Goal: Task Accomplishment & Management: Manage account settings

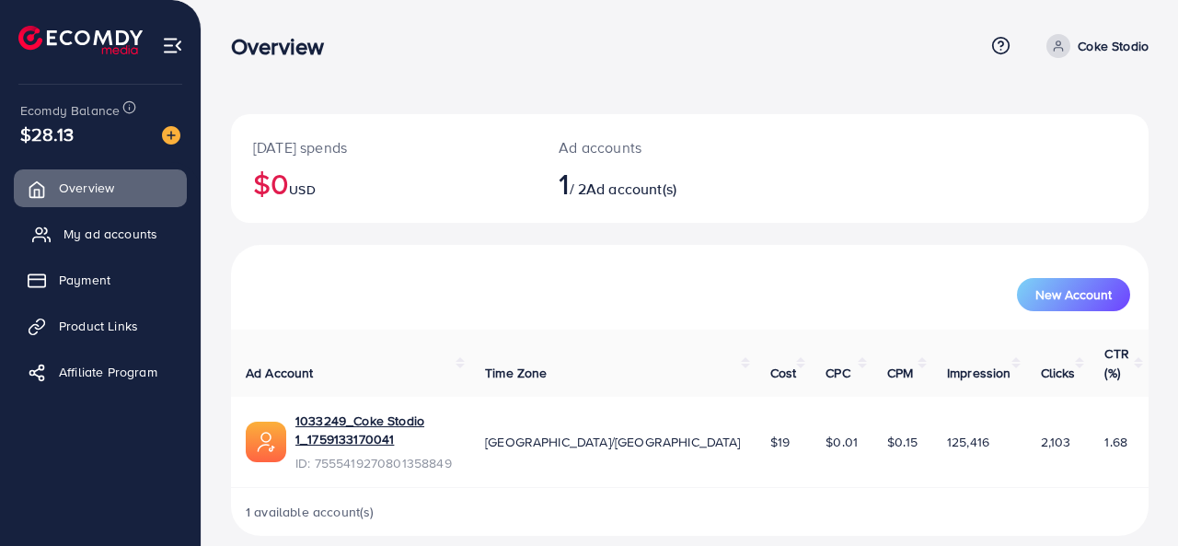
click at [107, 247] on link "My ad accounts" at bounding box center [100, 233] width 173 height 37
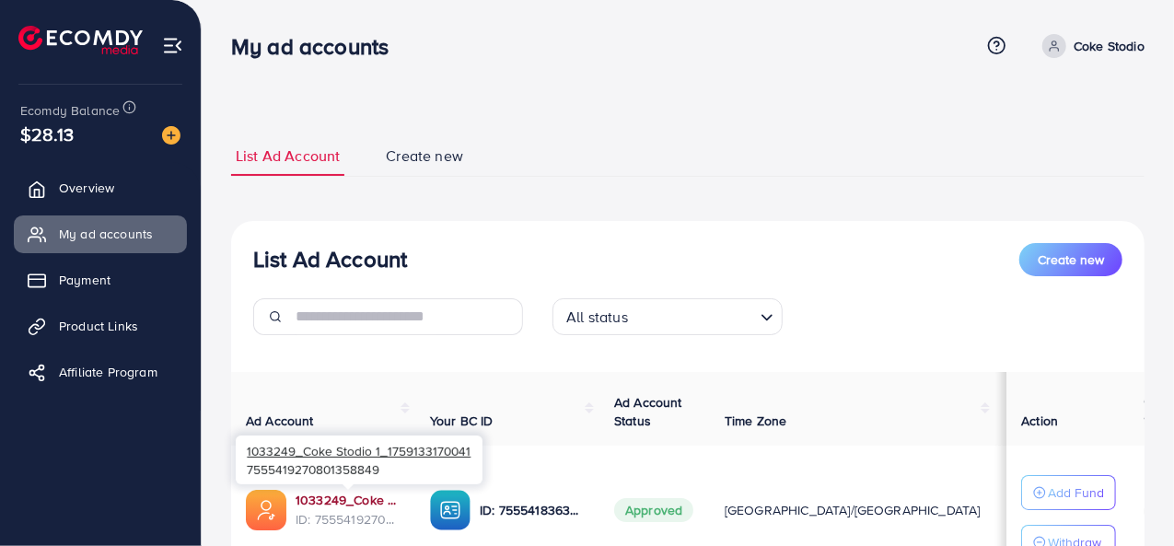
click at [365, 491] on link "1033249_Coke Stodio 1_1759133170041" at bounding box center [347, 500] width 105 height 18
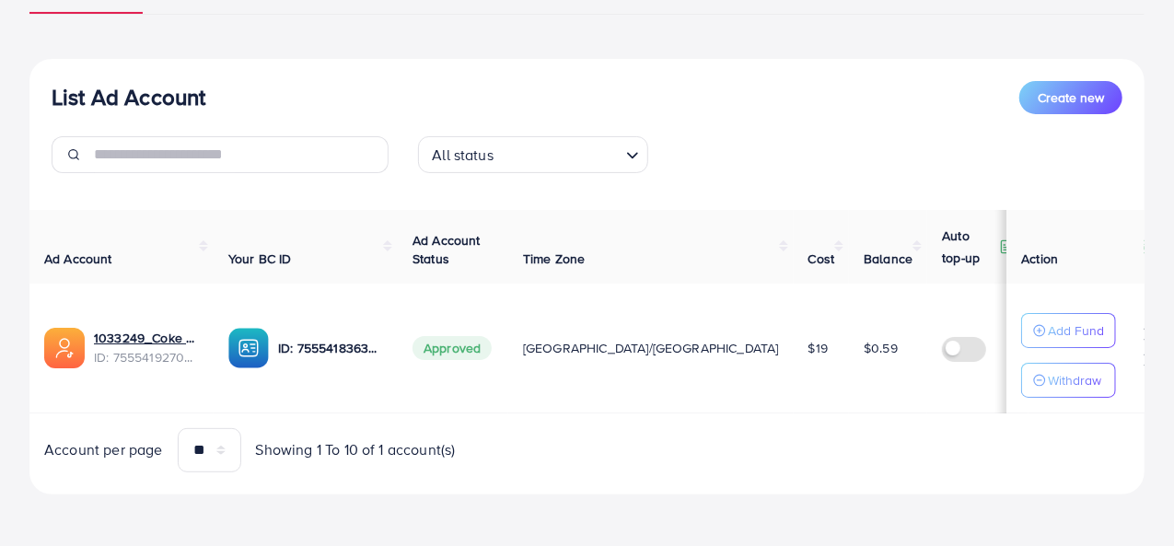
scroll to position [156, 0]
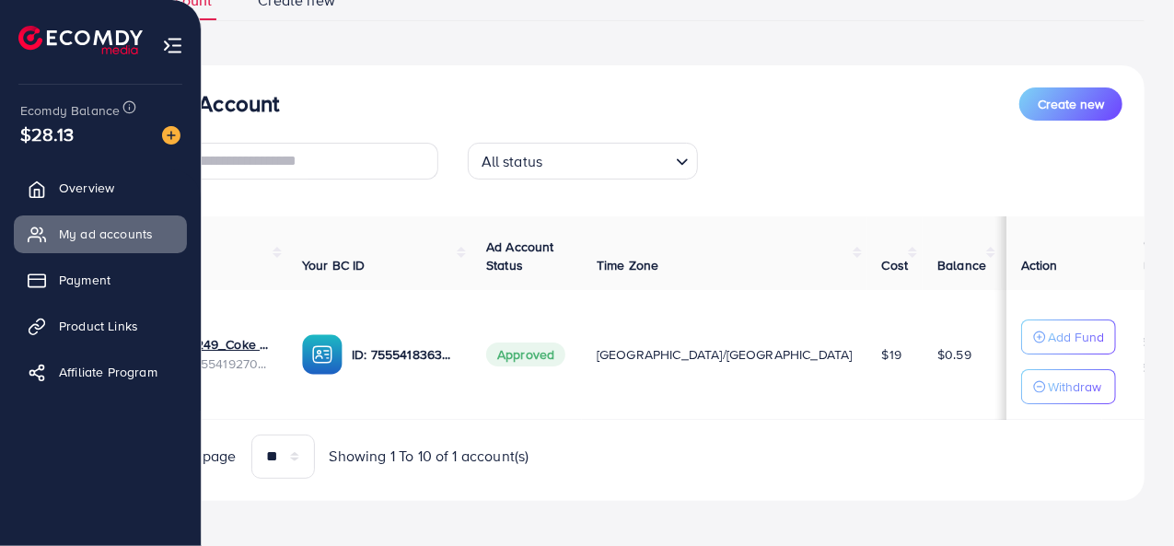
click at [168, 53] on img at bounding box center [172, 45] width 21 height 21
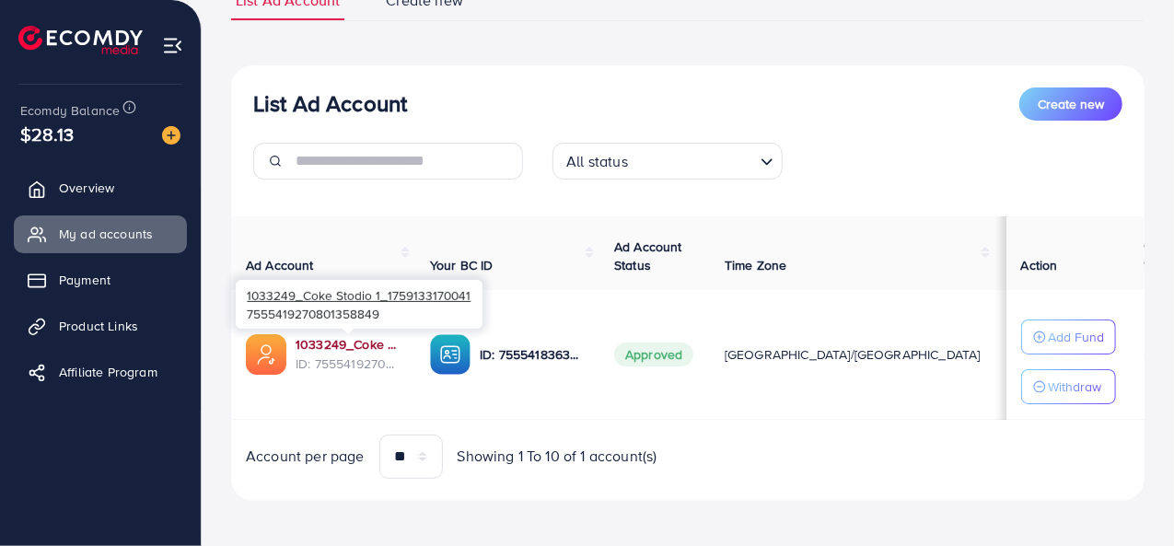
click at [318, 342] on link "1033249_Coke Stodio 1_1759133170041" at bounding box center [347, 344] width 105 height 18
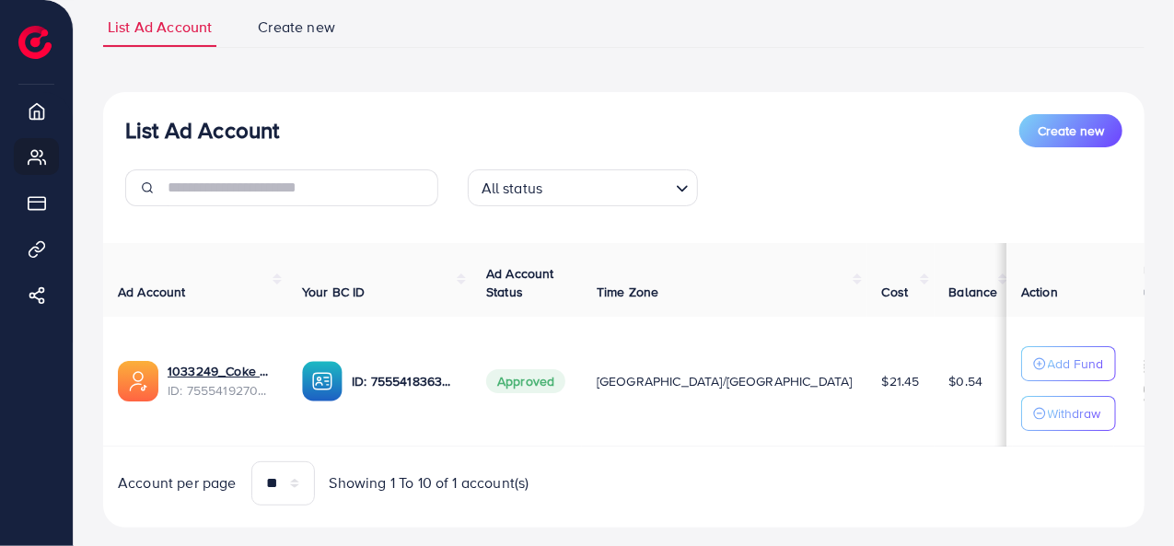
scroll to position [164, 0]
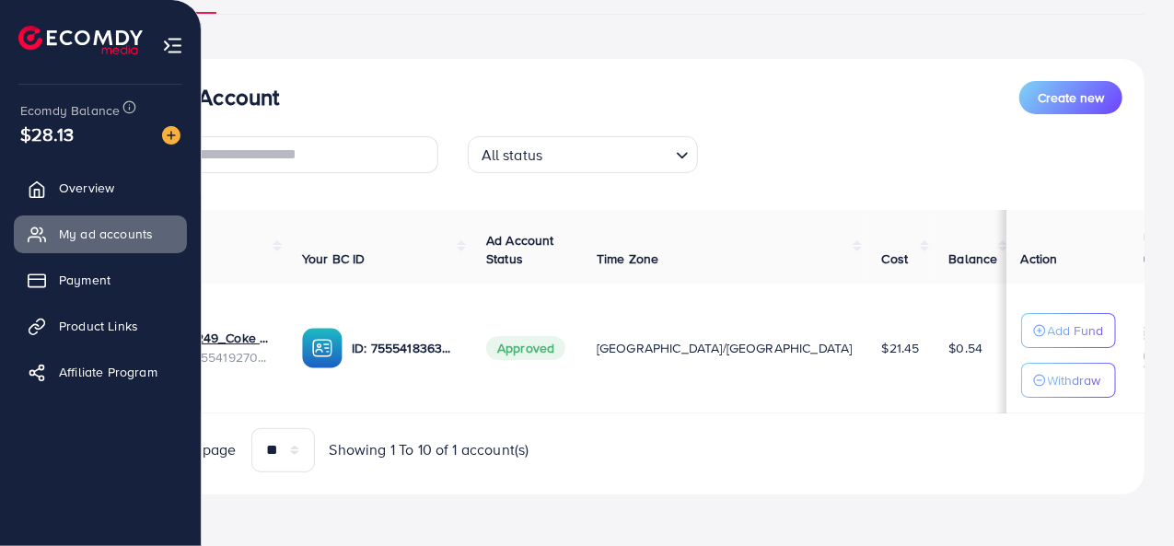
click at [164, 31] on li at bounding box center [172, 43] width 21 height 74
click at [169, 31] on li at bounding box center [172, 43] width 21 height 74
click at [182, 47] on img at bounding box center [172, 45] width 21 height 21
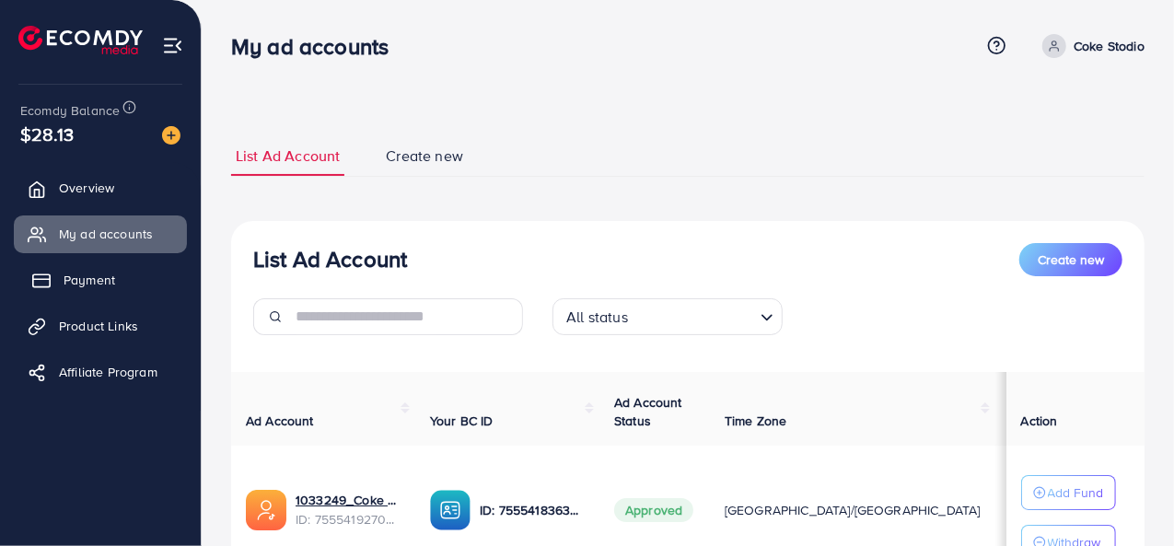
click at [125, 281] on link "Payment" at bounding box center [100, 279] width 173 height 37
